Goal: Task Accomplishment & Management: Manage account settings

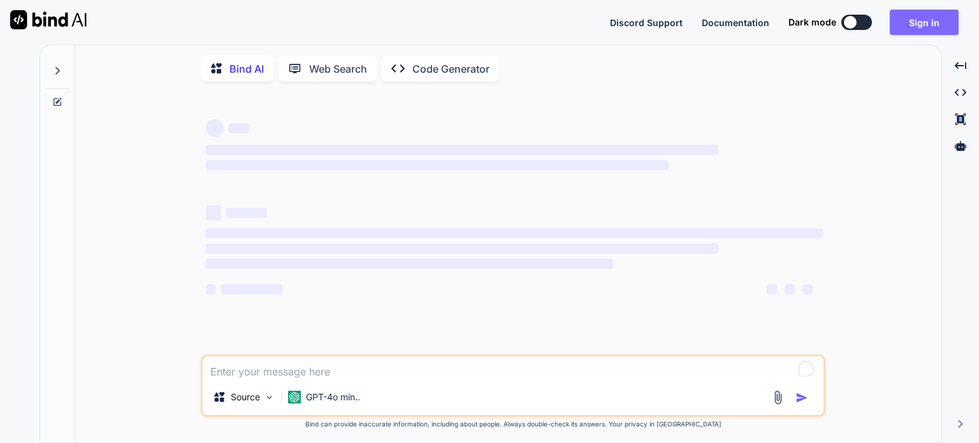
click at [922, 18] on button "Sign in" at bounding box center [924, 23] width 69 height 26
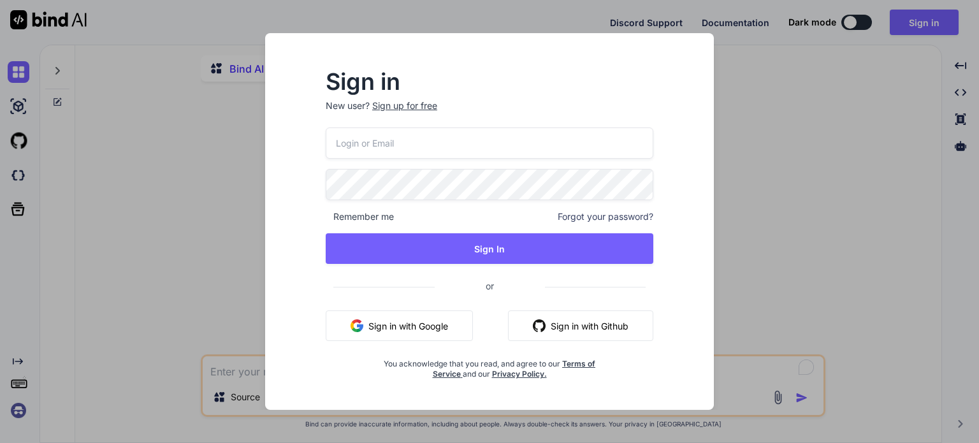
type textarea "x"
type input "[EMAIL_ADDRESS][DOMAIN_NAME]"
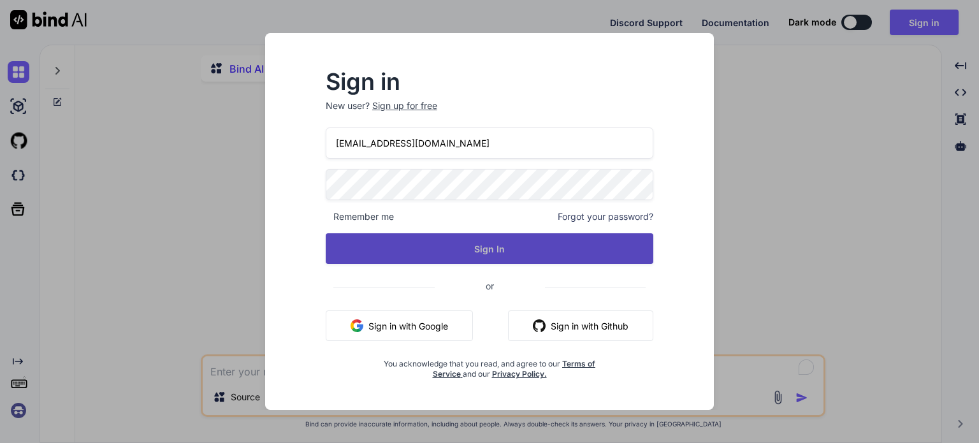
click at [438, 239] on button "Sign In" at bounding box center [490, 248] width 328 height 31
click at [499, 257] on button "Sign In" at bounding box center [490, 248] width 328 height 31
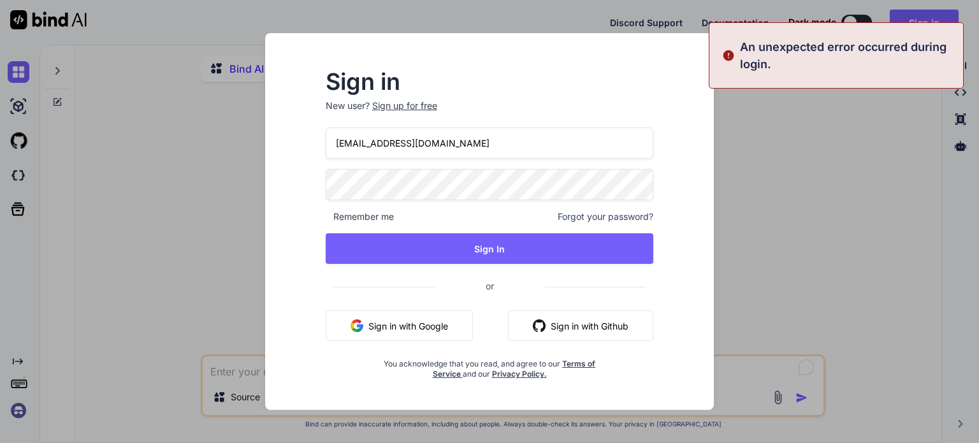
drag, startPoint x: 802, startPoint y: 152, endPoint x: 794, endPoint y: 117, distance: 35.4
click at [801, 144] on div "Sign in New user? Sign up for free [EMAIL_ADDRESS][DOMAIN_NAME] Remember me For…" at bounding box center [489, 221] width 979 height 443
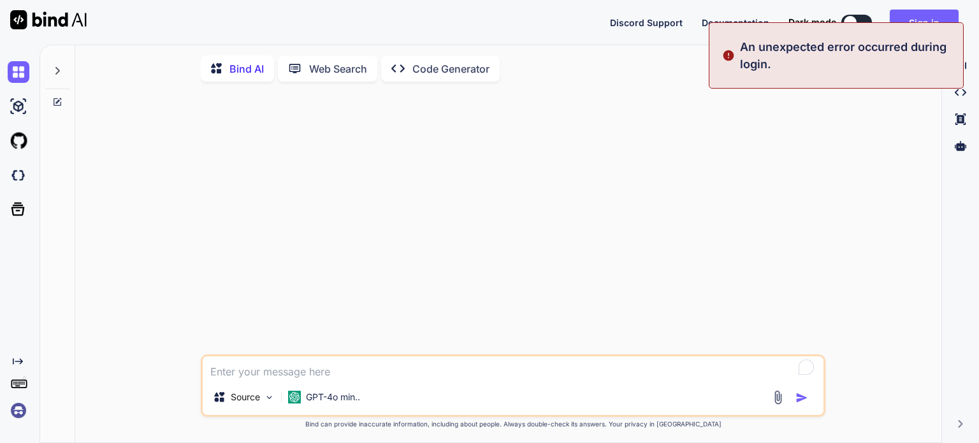
type textarea "x"
